Goal: Task Accomplishment & Management: Manage account settings

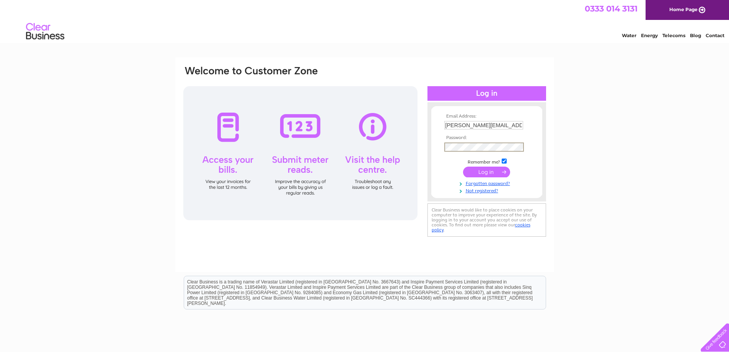
click at [463, 167] on input "submit" at bounding box center [486, 172] width 47 height 11
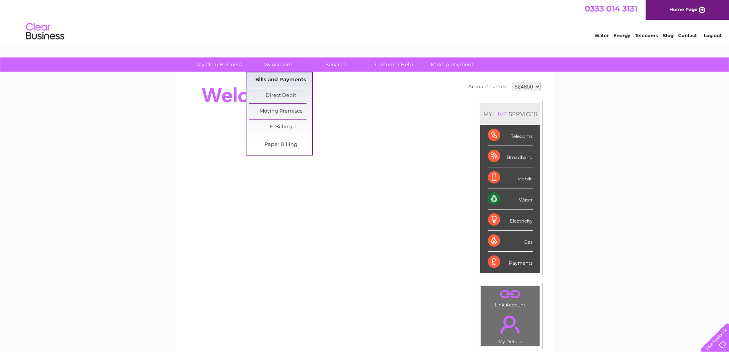
click at [287, 77] on link "Bills and Payments" at bounding box center [280, 79] width 63 height 15
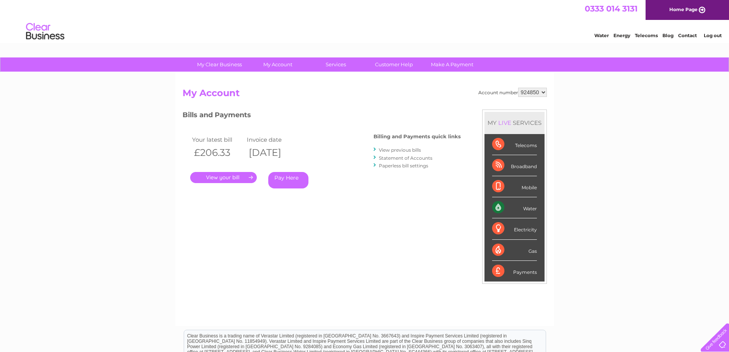
click at [235, 176] on link "." at bounding box center [223, 177] width 67 height 11
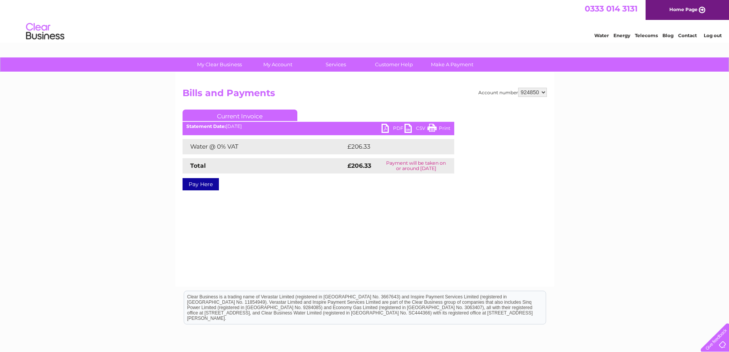
click at [384, 129] on link "PDF" at bounding box center [393, 129] width 23 height 11
